Goal: Task Accomplishment & Management: Use online tool/utility

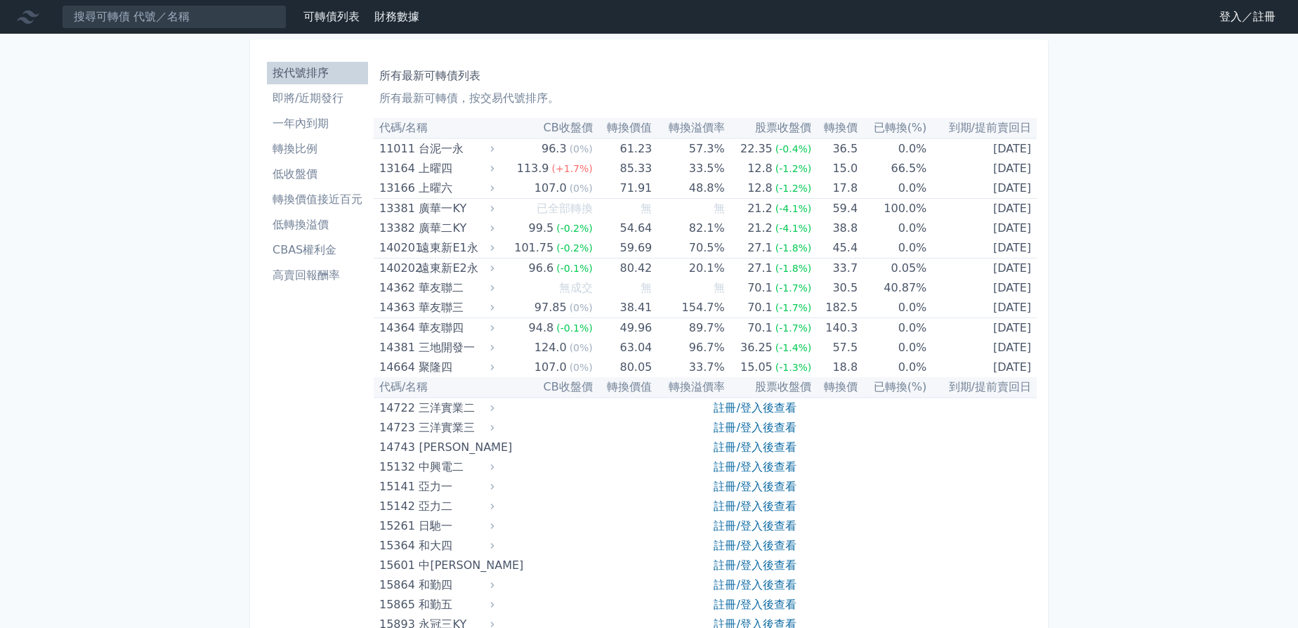
click at [1225, 18] on link "登入／註冊" at bounding box center [1247, 17] width 79 height 22
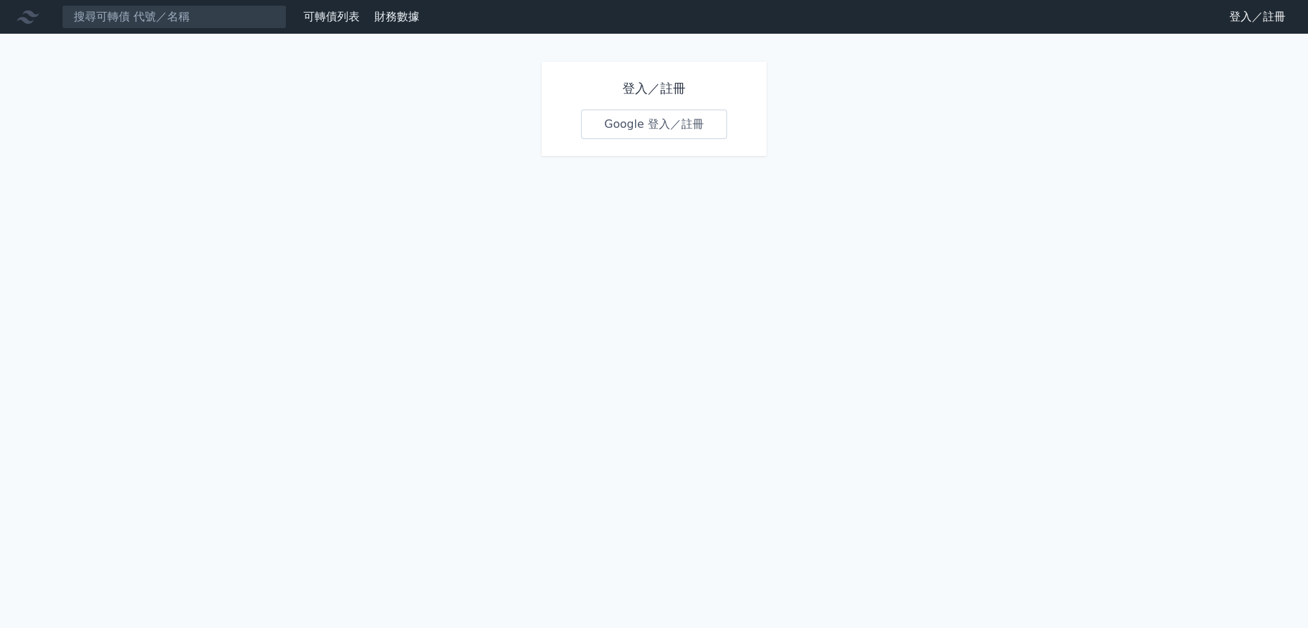
click at [654, 121] on link "Google 登入／註冊" at bounding box center [654, 125] width 146 height 30
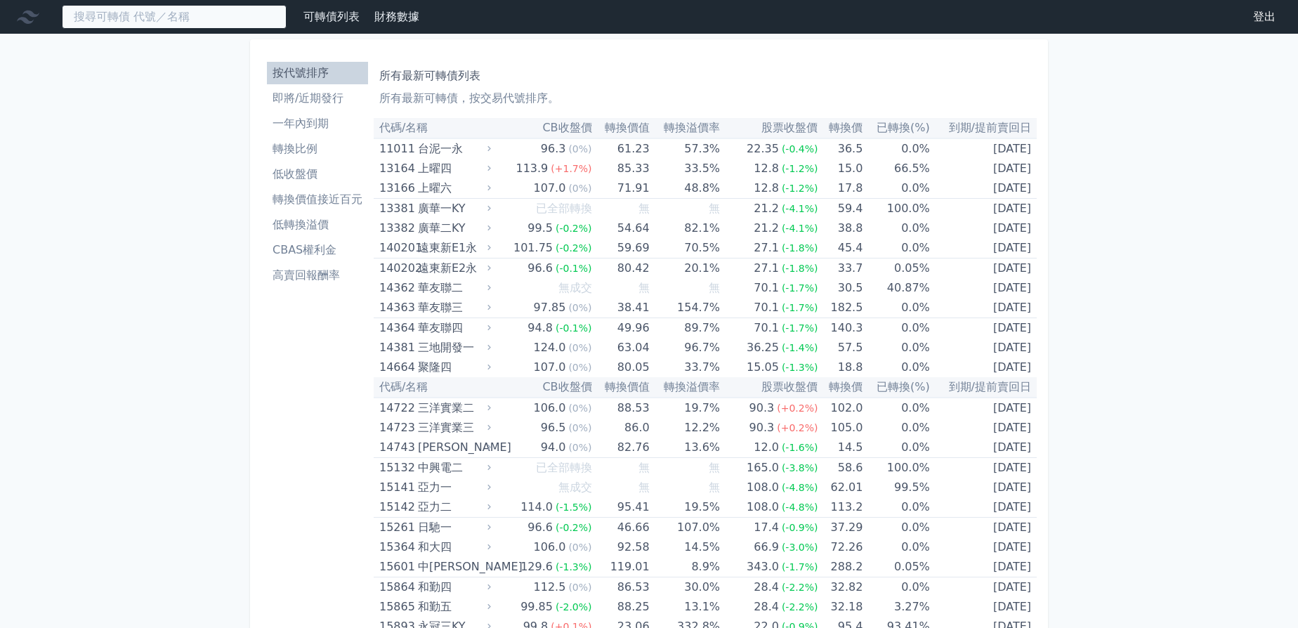
click at [186, 16] on input at bounding box center [174, 17] width 225 height 24
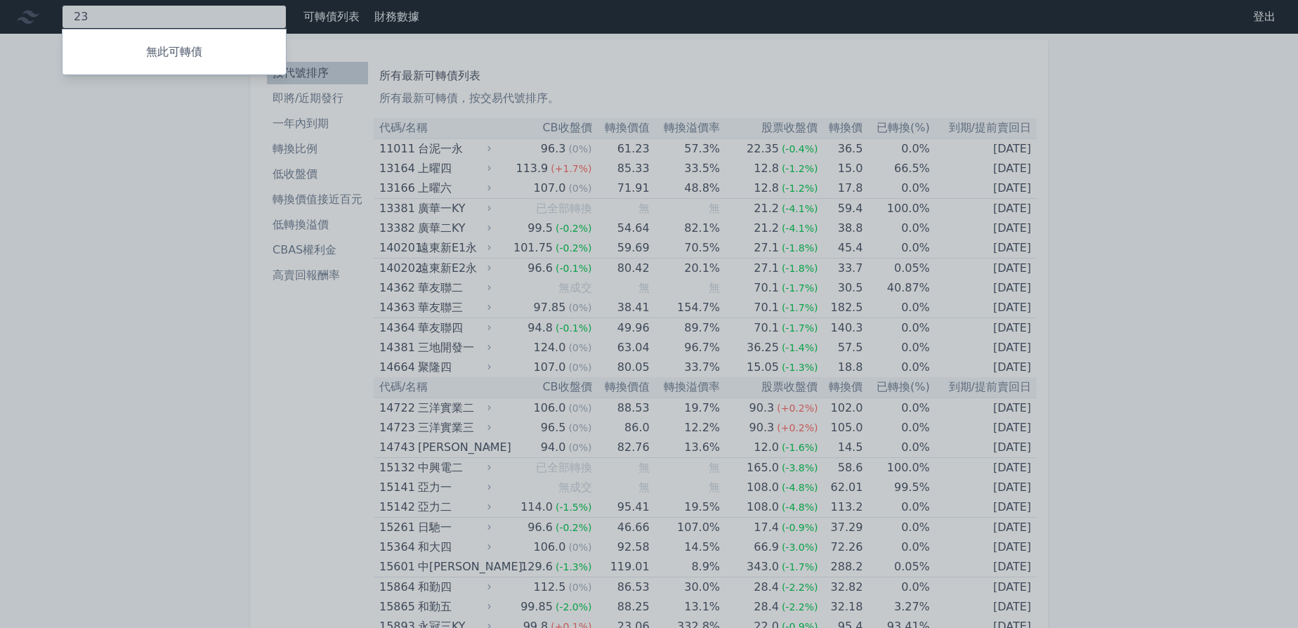
type input "2"
type input "2231"
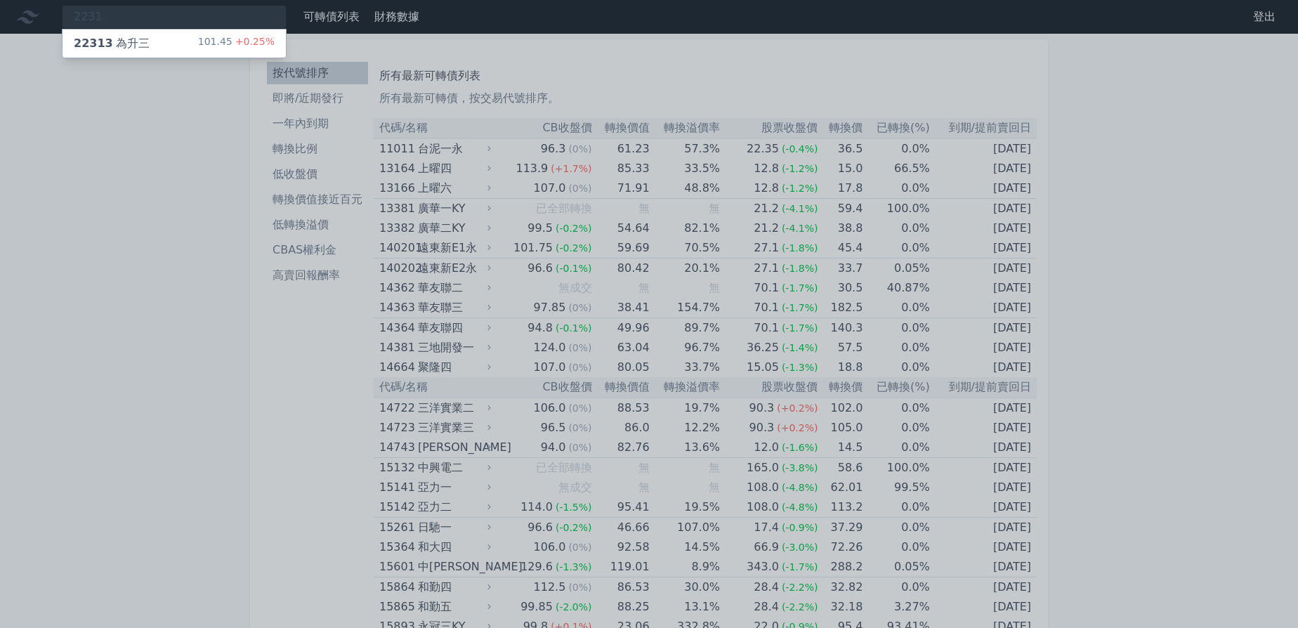
click at [210, 44] on div "101.45 +0.25%" at bounding box center [236, 43] width 77 height 17
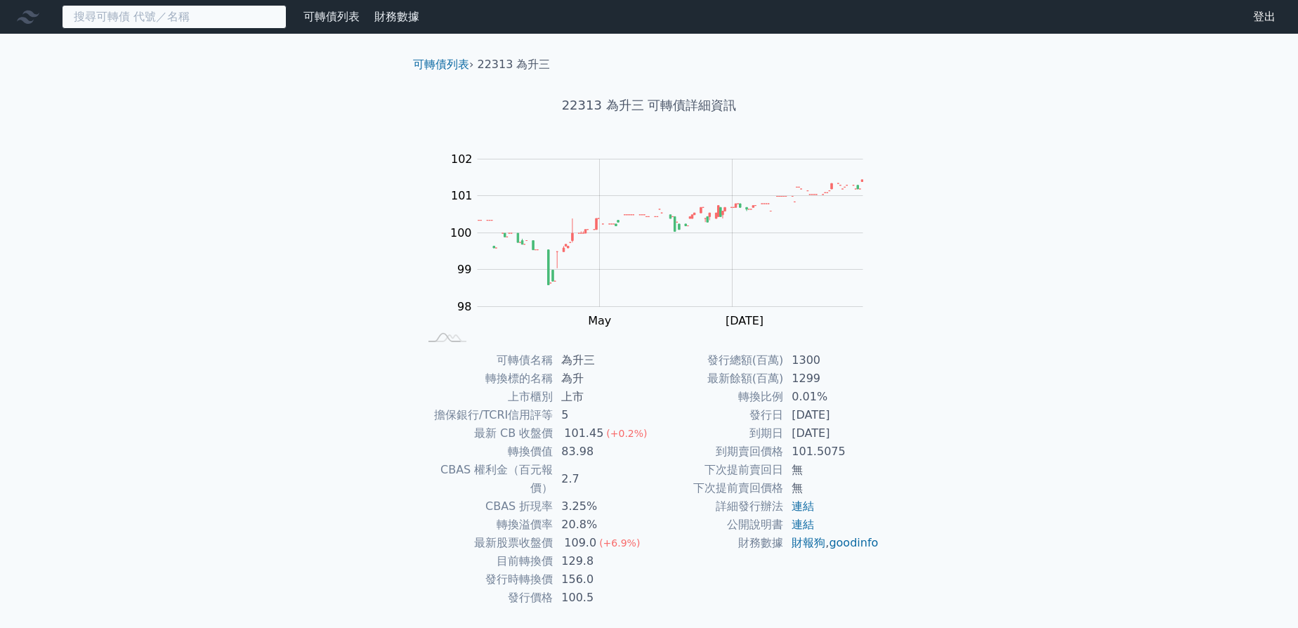
click at [208, 14] on input at bounding box center [174, 17] width 225 height 24
